Goal: Task Accomplishment & Management: Use online tool/utility

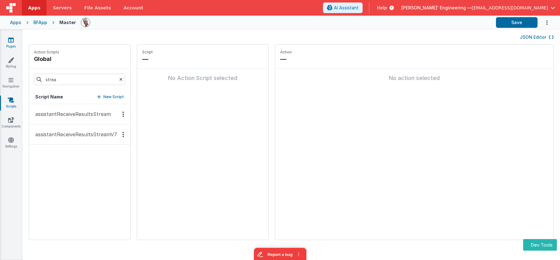
click at [14, 38] on link "Pages" at bounding box center [11, 43] width 22 height 12
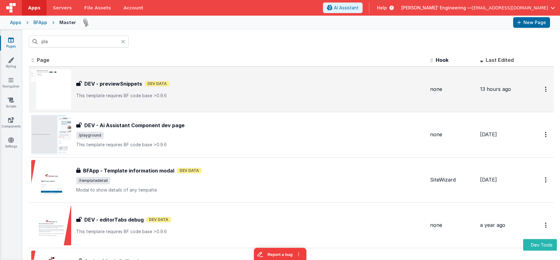
click at [138, 97] on p "This template requires BF code base >0.9.6" at bounding box center [250, 95] width 349 height 6
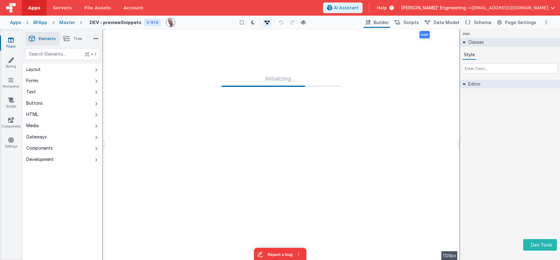
click at [86, 174] on div "+ / Layout Forms Text Buttons HTML Media Gateways Components Development Page P…" at bounding box center [62, 168] width 80 height 241
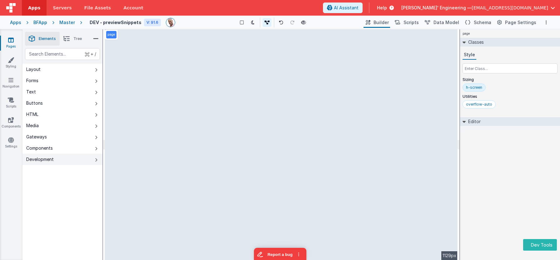
click at [96, 161] on icon at bounding box center [96, 159] width 2 height 5
drag, startPoint x: 508, startPoint y: 176, endPoint x: 484, endPoint y: 168, distance: 24.4
click at [507, 176] on div "page Classes Style Sizing h-screen Utilities overflow-auto Editor DEV: Focus DE…" at bounding box center [510, 144] width 100 height 231
